Goal: Use online tool/utility: Utilize a website feature to perform a specific function

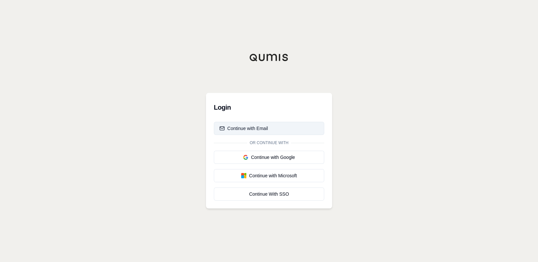
click at [294, 130] on button "Continue with Email" at bounding box center [269, 128] width 110 height 13
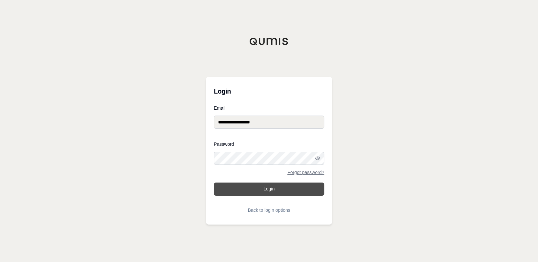
click at [250, 195] on button "Login" at bounding box center [269, 189] width 110 height 13
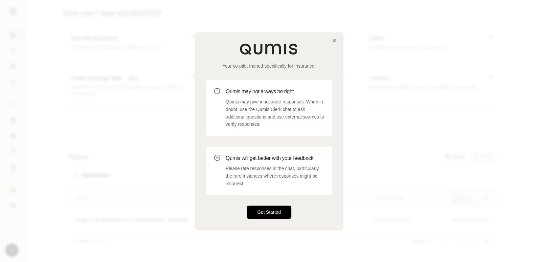
click at [284, 211] on button "Get Started" at bounding box center [269, 212] width 45 height 13
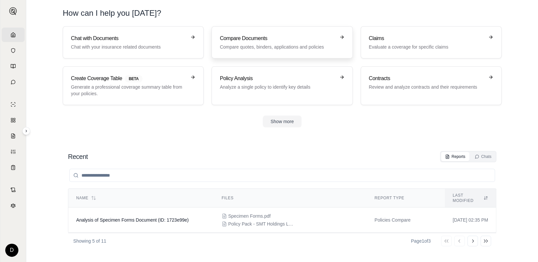
click at [268, 34] on link "Compare Documents Compare quotes, binders, applications and policies" at bounding box center [282, 42] width 141 height 32
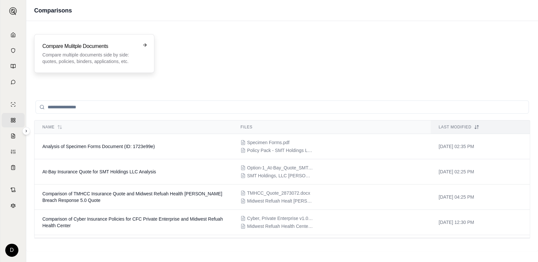
click at [134, 42] on div "Compare Mulitple Documents Compare multiple documents side by side: quotes, pol…" at bounding box center [94, 53] width 120 height 39
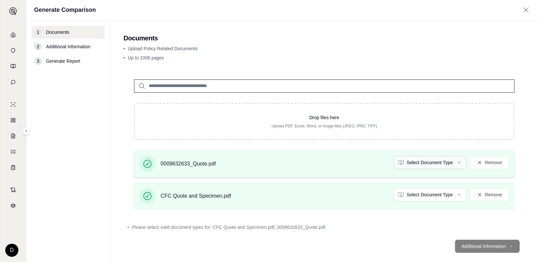
click at [412, 160] on html "Home Vault Prompts Chats Single Policy Comparisons Claims Custom Report Coverag…" at bounding box center [269, 131] width 538 height 262
click at [427, 196] on html "Document type updated successfully Home Vault Prompts Chats Single Policy Compa…" at bounding box center [269, 131] width 538 height 262
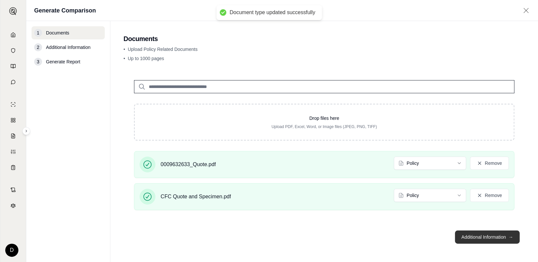
click at [492, 240] on button "Additional Information →" at bounding box center [487, 237] width 65 height 13
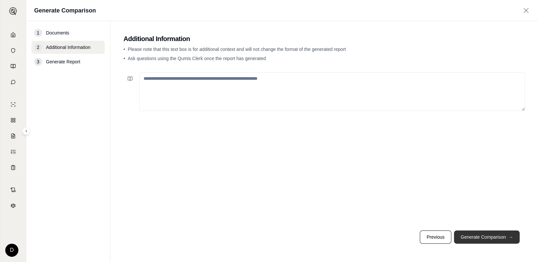
click at [492, 240] on button "Generate Comparison →" at bounding box center [487, 237] width 66 height 13
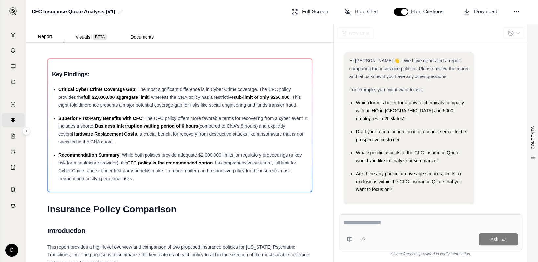
click at [385, 224] on textarea at bounding box center [431, 223] width 175 height 8
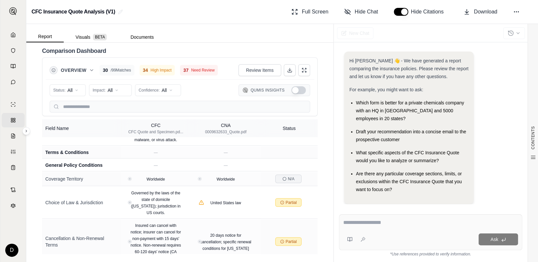
scroll to position [1379, 0]
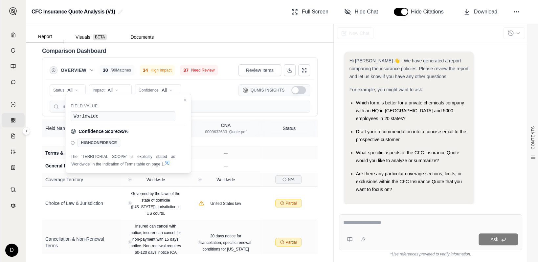
click at [299, 91] on button "Show Qumis Insights" at bounding box center [299, 90] width 14 height 8
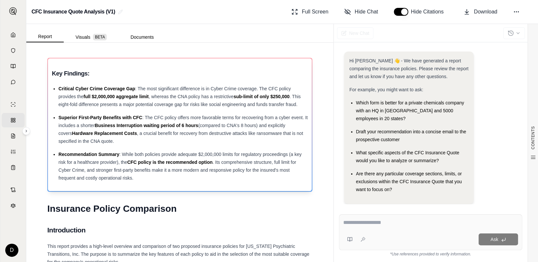
scroll to position [0, 0]
